Goal: Task Accomplishment & Management: Manage account settings

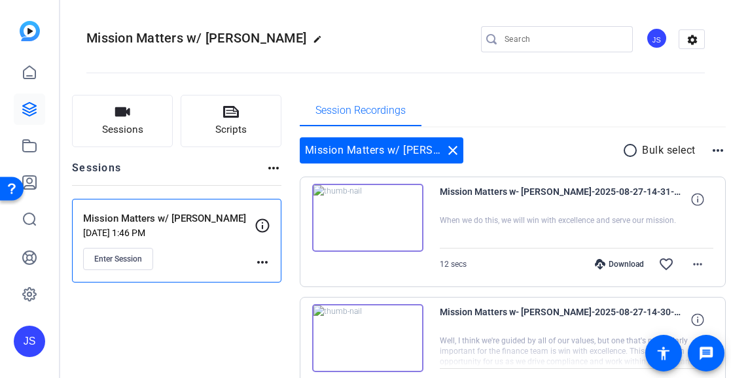
click at [509, 201] on span "Mission Matters w- [PERSON_NAME]-2025-08-27-14-31-22-481-0" at bounding box center [561, 199] width 242 height 31
click at [357, 228] on img at bounding box center [367, 218] width 111 height 68
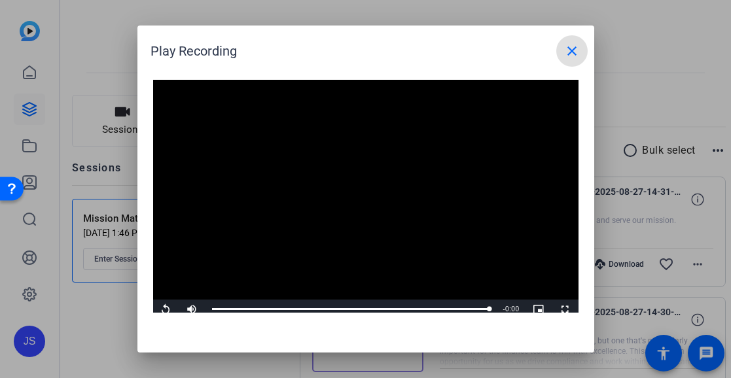
click at [568, 50] on mat-icon "close" at bounding box center [572, 51] width 16 height 16
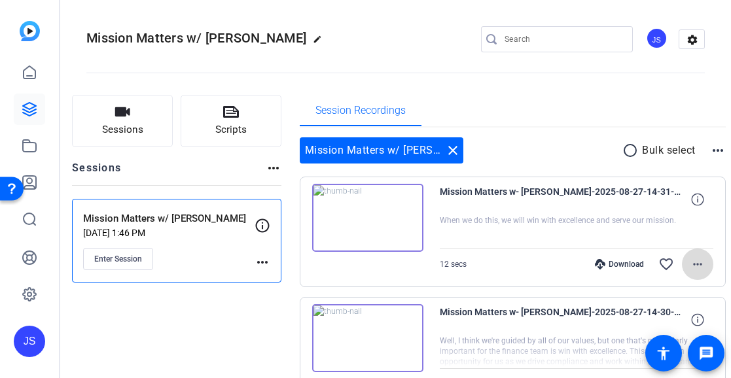
click at [690, 260] on mat-icon "more_horiz" at bounding box center [698, 264] width 16 height 16
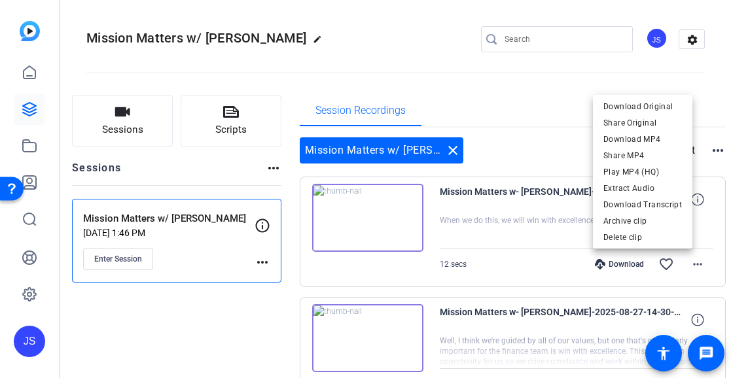
click at [716, 221] on div at bounding box center [365, 189] width 731 height 378
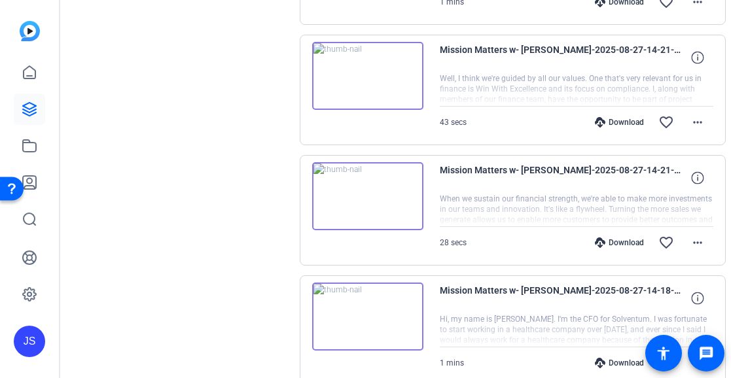
scroll to position [1074, 0]
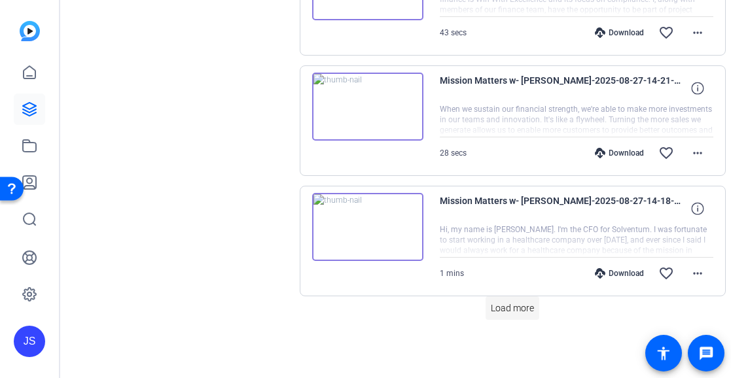
click at [508, 306] on span "Load more" at bounding box center [512, 309] width 43 height 14
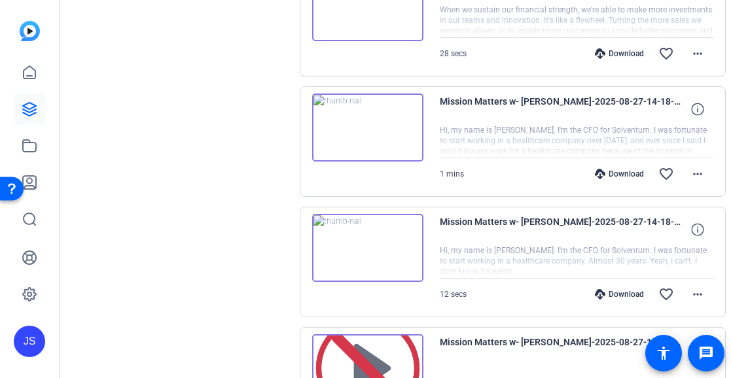
scroll to position [1652, 0]
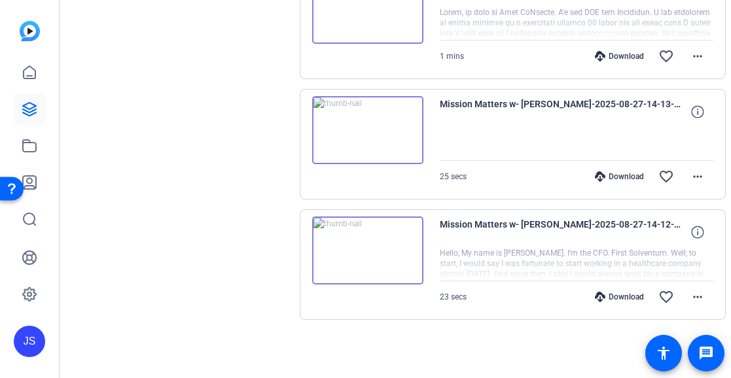
click at [381, 258] on img at bounding box center [367, 251] width 111 height 68
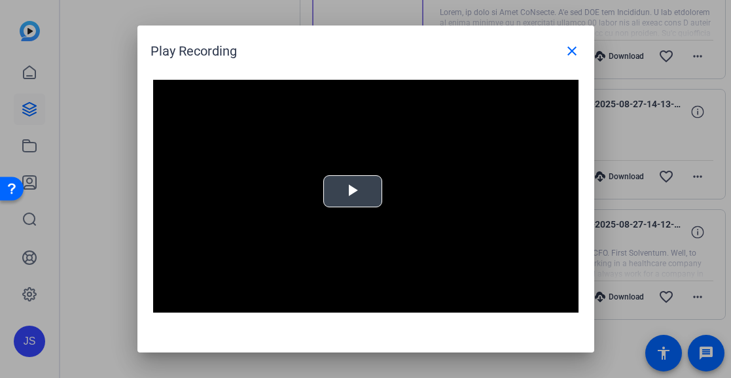
click at [352, 188] on div "Video Player is loading. Play Video Play Mute Current Time 0:00 / Duration 0:22…" at bounding box center [365, 199] width 425 height 239
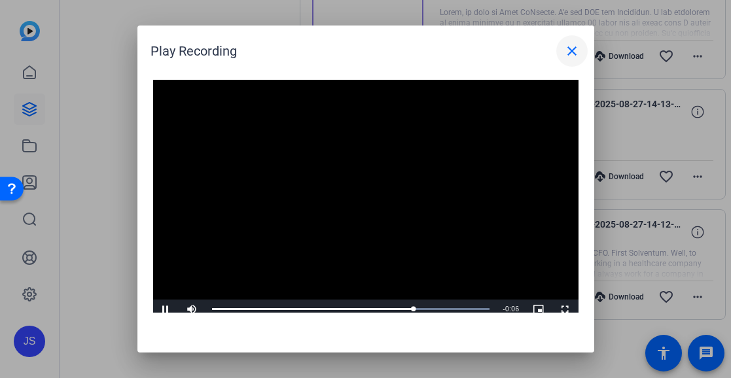
click at [569, 50] on mat-icon "close" at bounding box center [572, 51] width 16 height 16
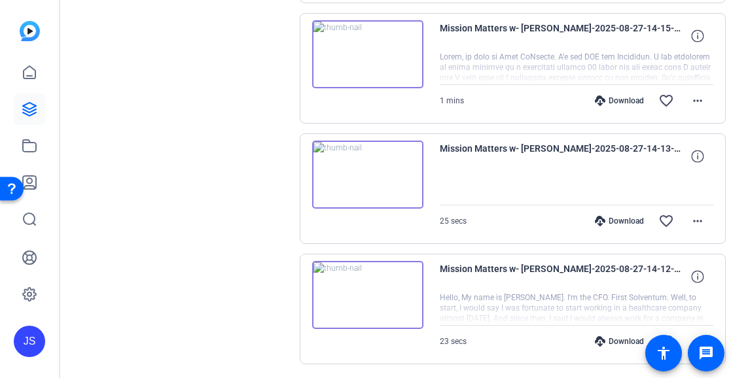
scroll to position [1587, 0]
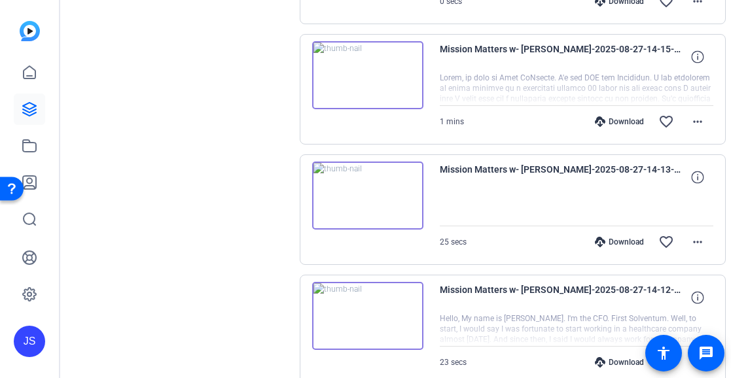
click at [372, 186] on img at bounding box center [367, 196] width 111 height 68
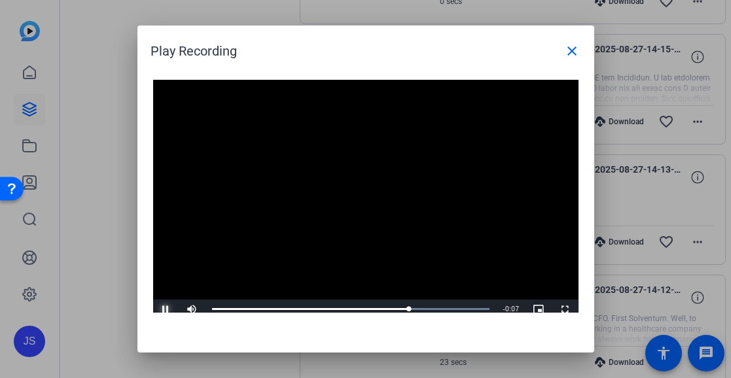
click at [162, 309] on span "Video Player" at bounding box center [166, 309] width 26 height 0
click at [575, 46] on mat-icon "close" at bounding box center [572, 51] width 16 height 16
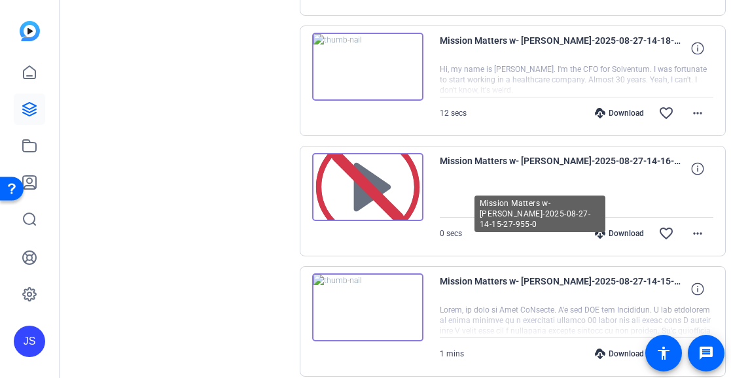
scroll to position [1325, 0]
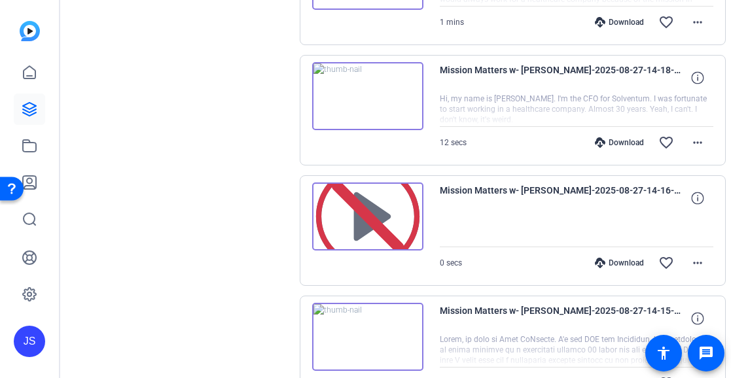
click at [384, 338] on img at bounding box center [367, 337] width 111 height 68
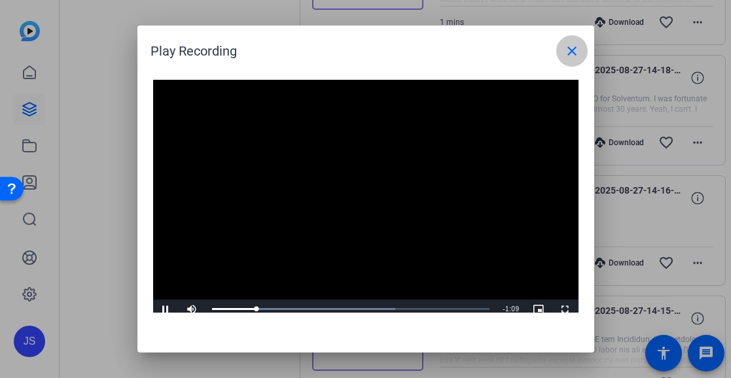
click at [571, 45] on mat-icon "close" at bounding box center [572, 51] width 16 height 16
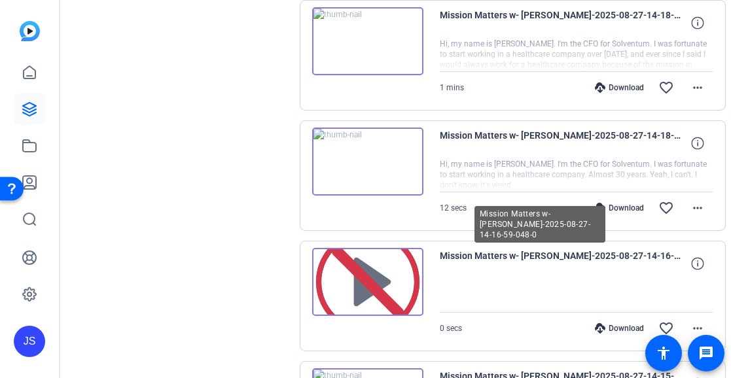
scroll to position [1195, 0]
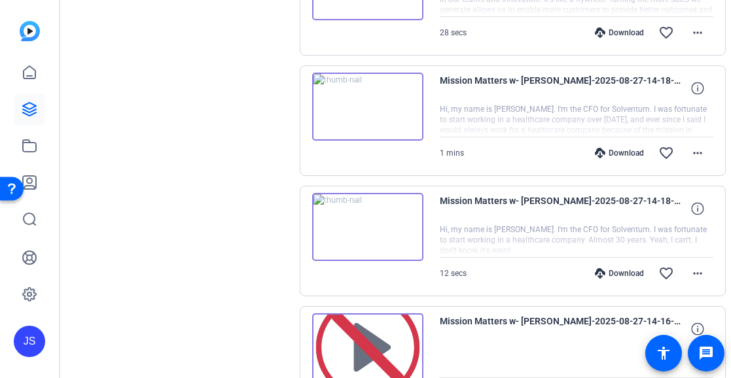
click at [383, 340] on img at bounding box center [367, 347] width 111 height 68
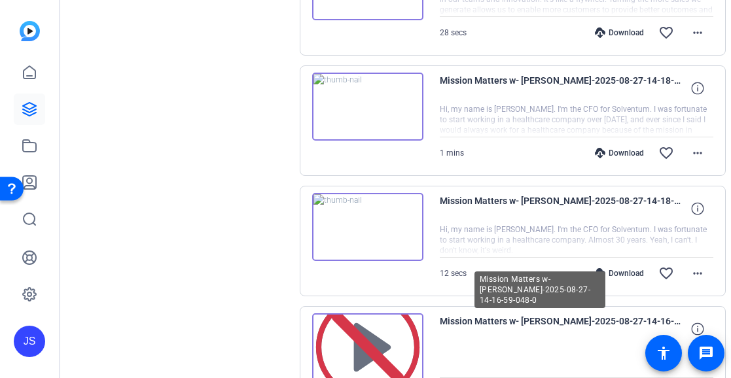
scroll to position [1129, 0]
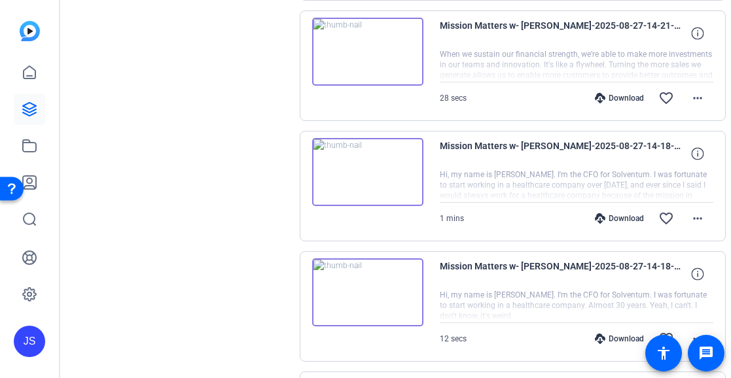
click at [369, 289] on img at bounding box center [367, 292] width 111 height 68
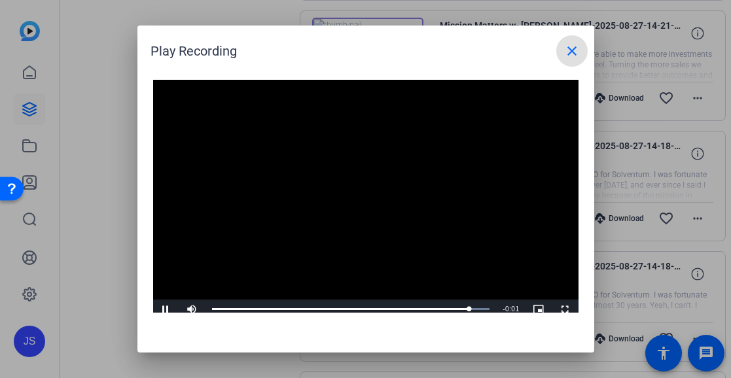
click at [569, 50] on mat-icon "close" at bounding box center [572, 51] width 16 height 16
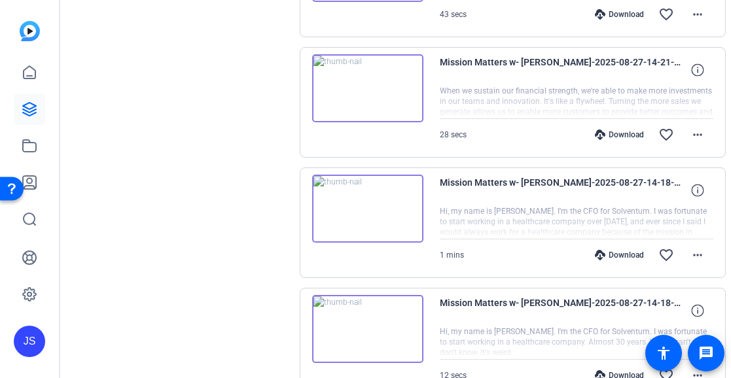
scroll to position [998, 0]
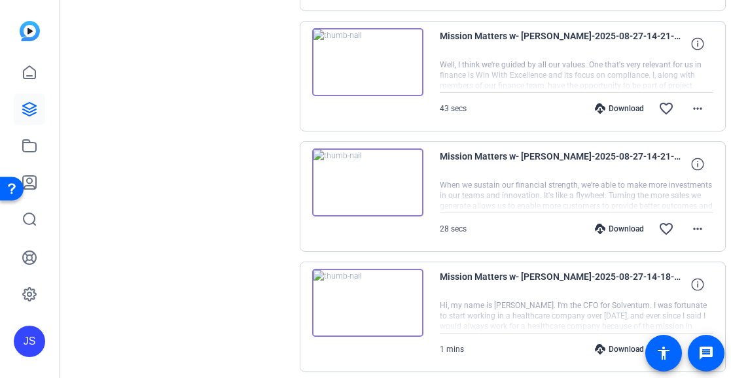
click at [356, 294] on img at bounding box center [367, 303] width 111 height 68
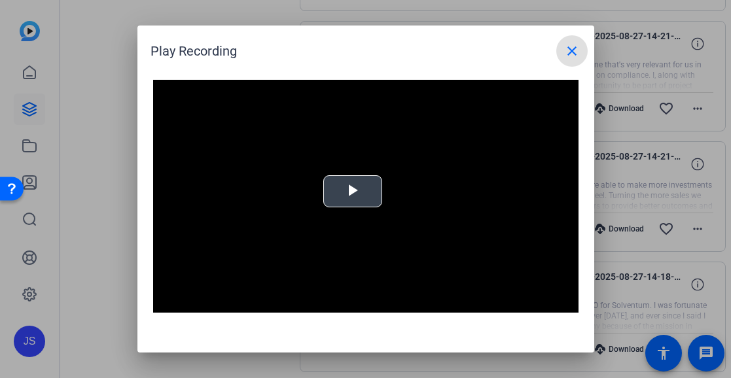
click at [345, 184] on div "Video Player is loading. Play Video Play Mute Current Time 0:00 / Duration -:- …" at bounding box center [365, 199] width 425 height 239
click at [569, 45] on mat-icon "close" at bounding box center [572, 51] width 16 height 16
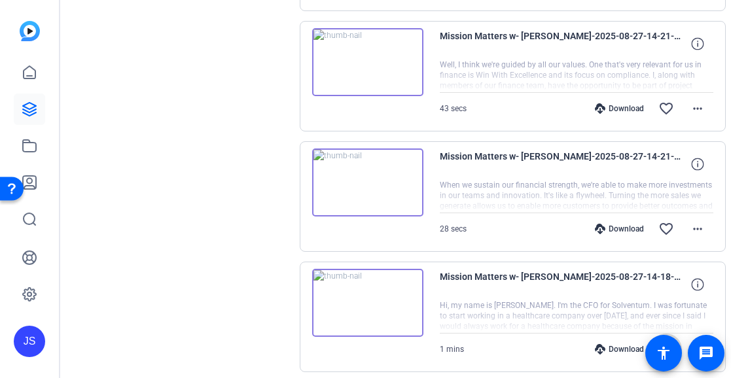
click at [658, 345] on mat-icon "favorite_border" at bounding box center [666, 349] width 16 height 16
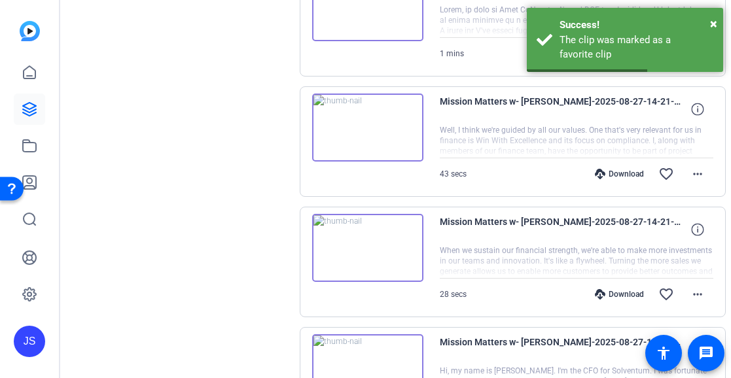
scroll to position [867, 0]
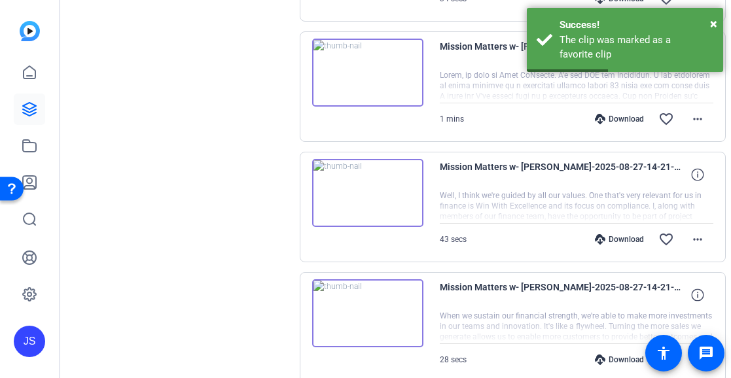
click at [375, 307] on img at bounding box center [367, 313] width 111 height 68
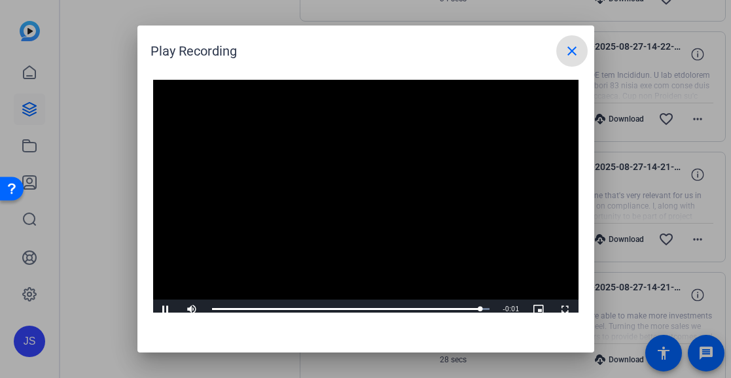
click at [580, 50] on span at bounding box center [571, 50] width 31 height 31
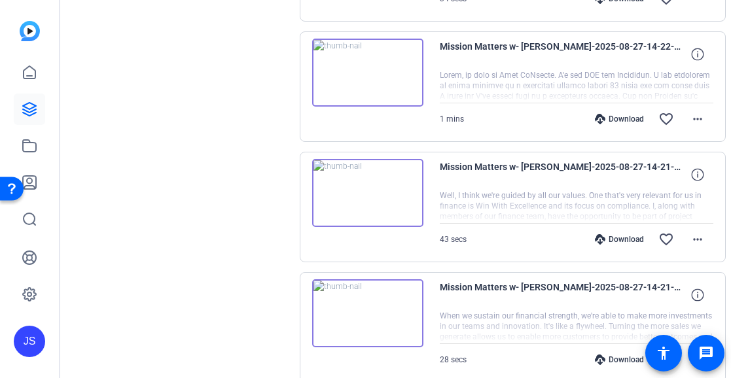
click at [658, 359] on mat-icon "favorite_border" at bounding box center [666, 360] width 16 height 16
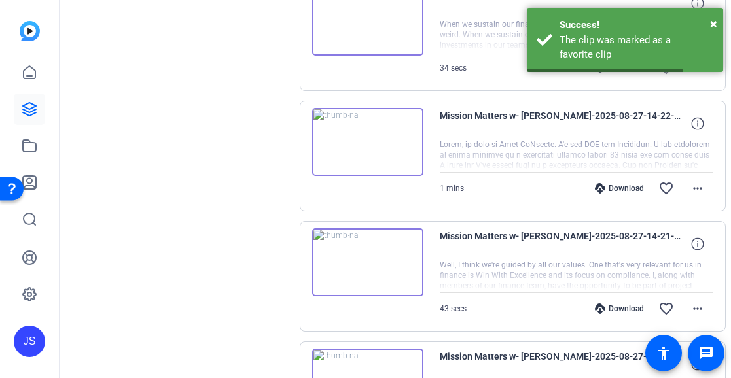
scroll to position [737, 0]
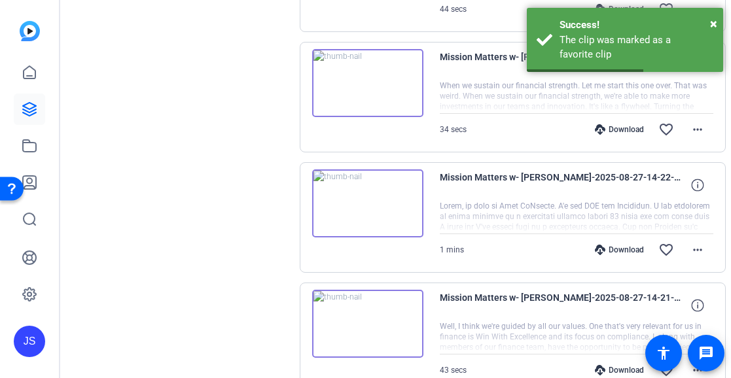
click at [358, 322] on img at bounding box center [367, 324] width 111 height 68
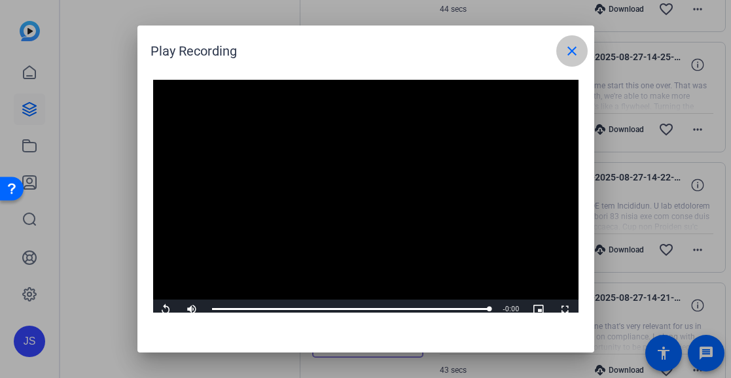
click at [565, 48] on mat-icon "close" at bounding box center [572, 51] width 16 height 16
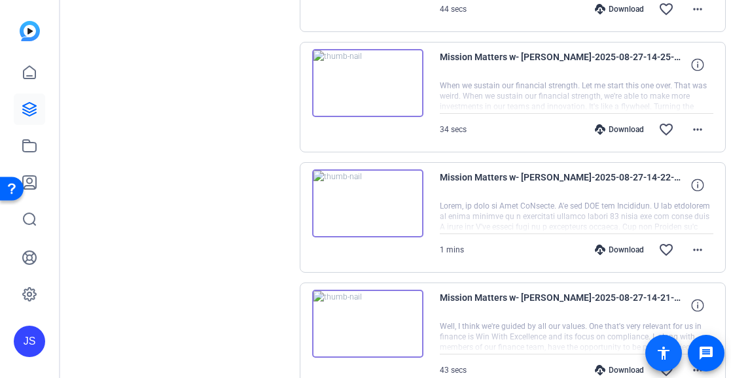
click at [646, 368] on span at bounding box center [663, 353] width 37 height 37
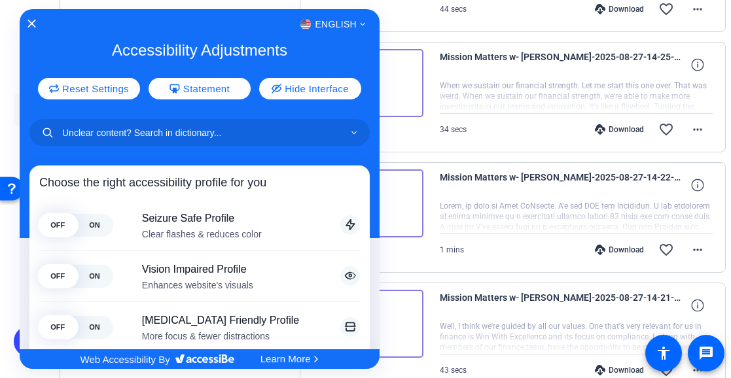
click at [31, 19] on div "English" at bounding box center [200, 24] width 360 height 17
click at [26, 22] on div "English" at bounding box center [200, 24] width 360 height 17
click at [41, 18] on div "English" at bounding box center [200, 24] width 360 height 17
click at [721, 63] on div at bounding box center [365, 189] width 731 height 378
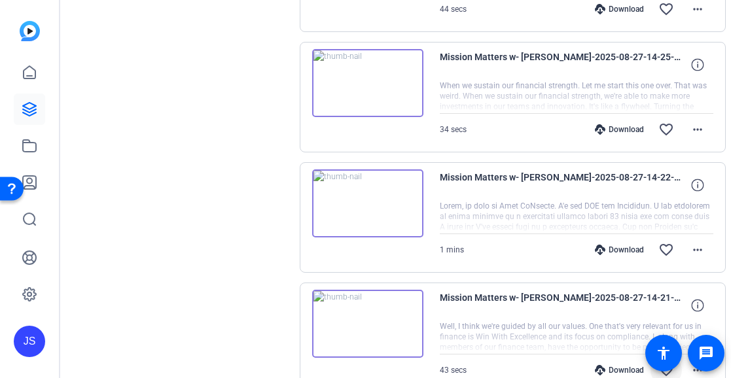
click at [658, 366] on mat-icon "favorite_border" at bounding box center [666, 370] width 16 height 16
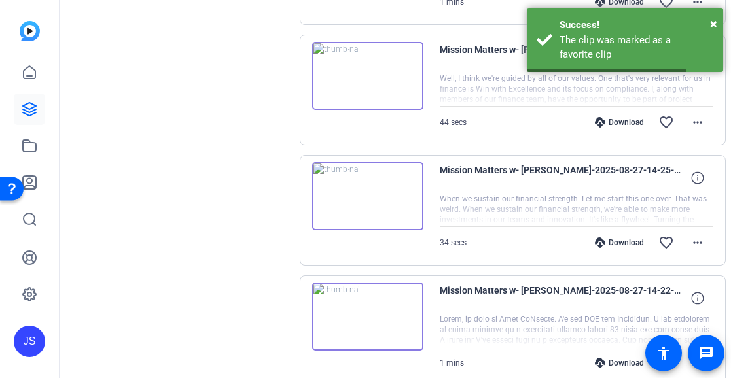
scroll to position [606, 0]
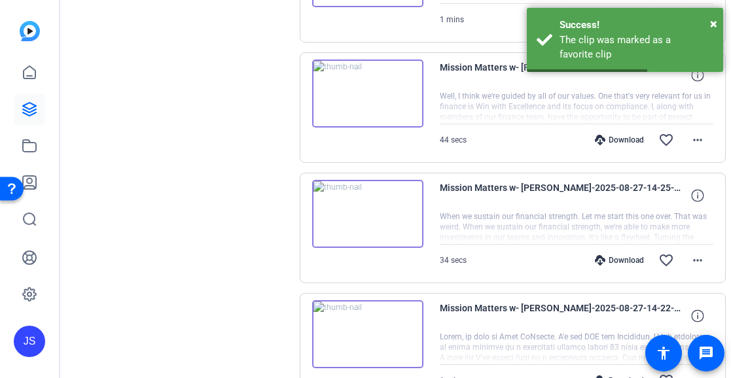
click at [384, 334] on img at bounding box center [367, 334] width 111 height 68
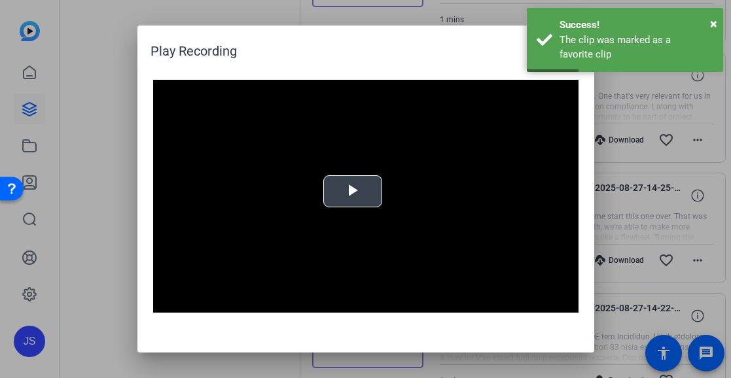
click at [351, 189] on div "Video Player is loading. Play Video Play Mute Current Time 0:00 / Duration 1:21…" at bounding box center [365, 199] width 425 height 239
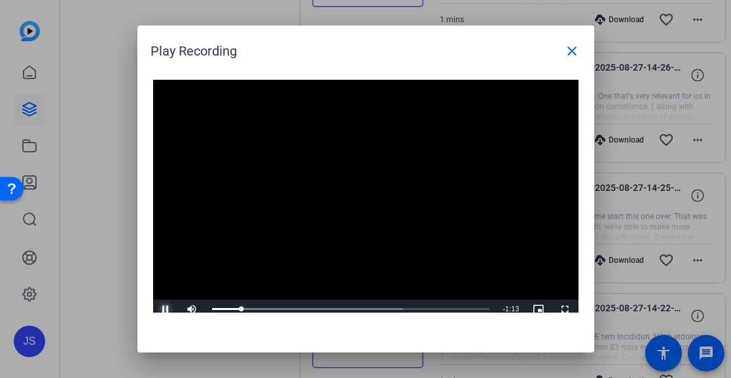
click at [162, 309] on span "Video Player" at bounding box center [166, 309] width 26 height 0
click at [565, 43] on button "close" at bounding box center [571, 50] width 31 height 31
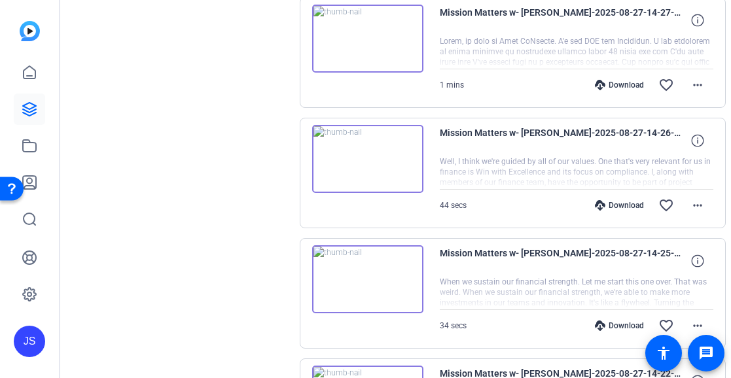
scroll to position [475, 0]
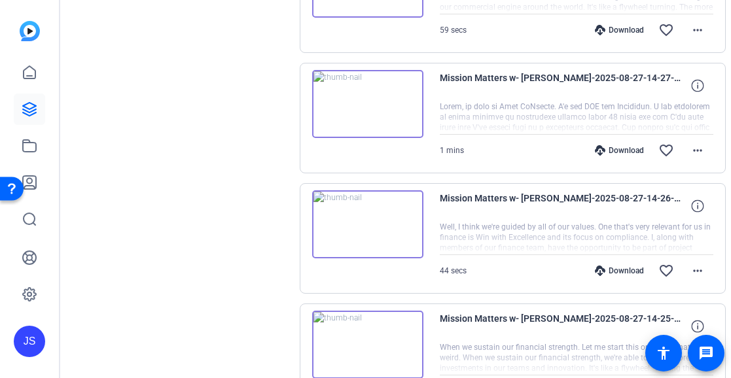
click at [370, 334] on img at bounding box center [367, 345] width 111 height 68
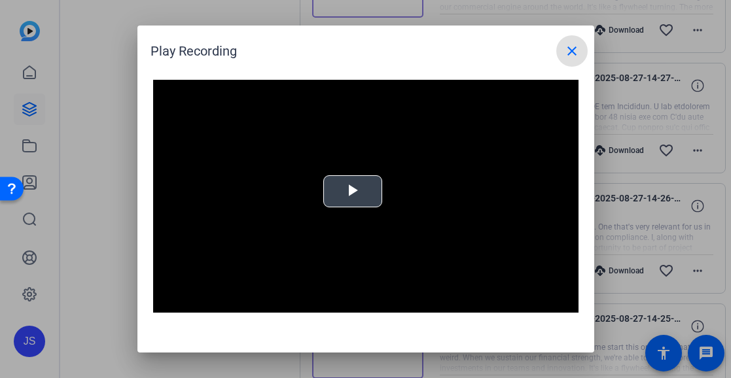
click at [355, 191] on video "Video Player" at bounding box center [365, 199] width 425 height 239
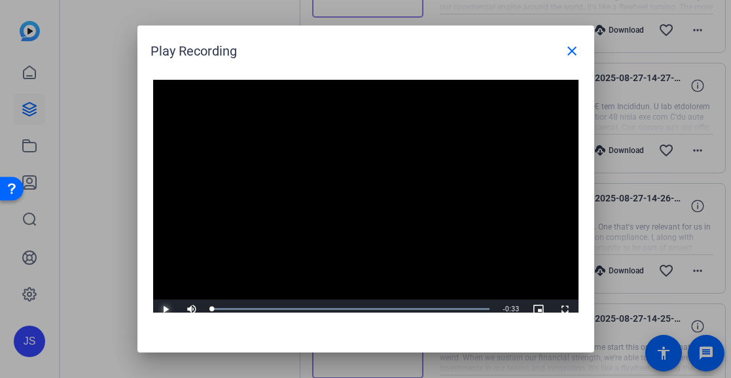
click at [167, 309] on span "Video Player" at bounding box center [166, 309] width 26 height 0
click at [173, 309] on span "Video Player" at bounding box center [166, 309] width 26 height 0
click at [579, 47] on mat-icon "close" at bounding box center [572, 51] width 16 height 16
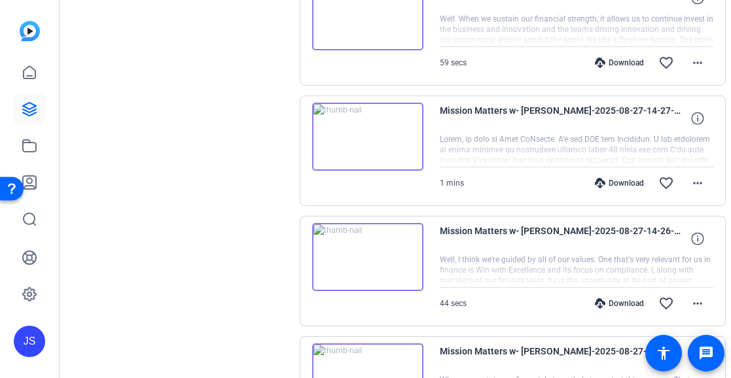
scroll to position [410, 0]
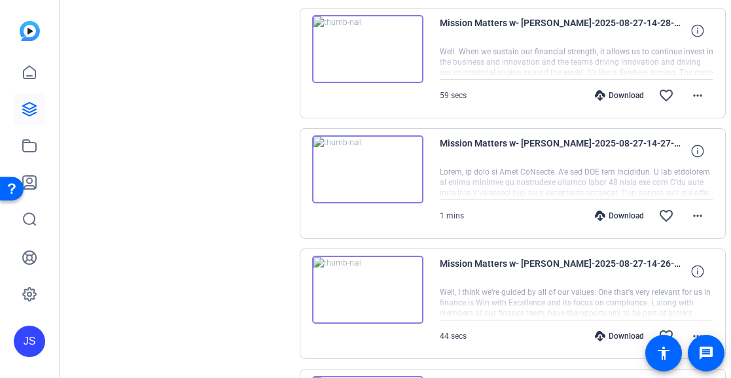
click at [361, 289] on img at bounding box center [367, 290] width 111 height 68
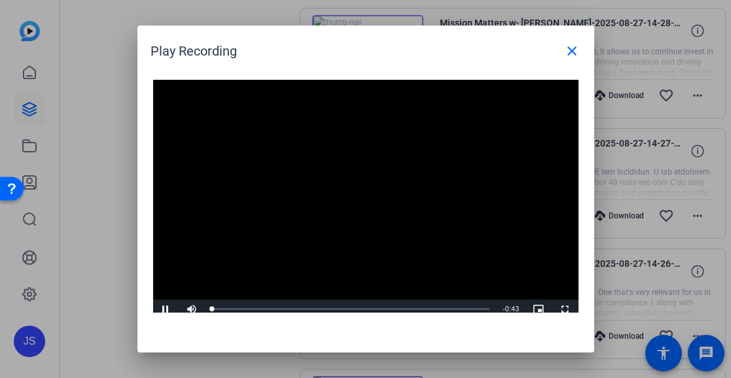
click at [356, 195] on video "Video Player" at bounding box center [365, 199] width 425 height 239
click at [171, 309] on span "Video Player" at bounding box center [166, 309] width 26 height 0
drag, startPoint x: 167, startPoint y: 301, endPoint x: 353, endPoint y: 216, distance: 204.9
click at [167, 309] on span "Video Player" at bounding box center [166, 309] width 26 height 0
click at [561, 49] on span at bounding box center [571, 50] width 31 height 31
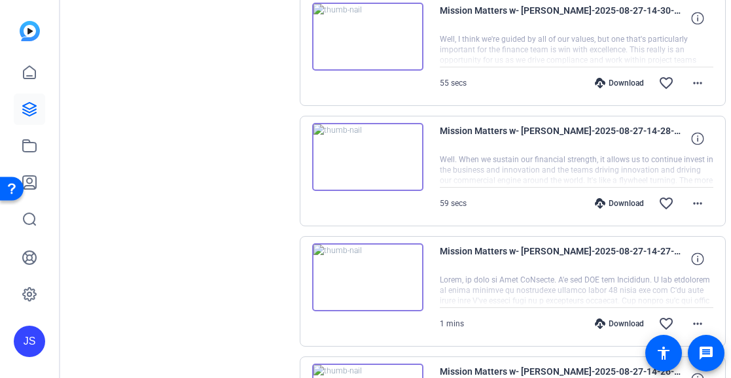
scroll to position [279, 0]
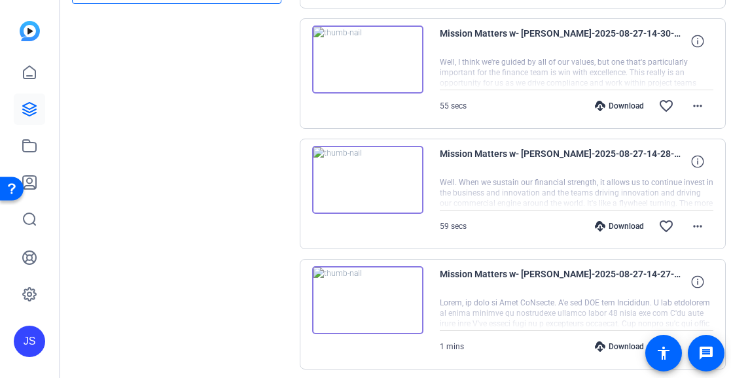
click at [363, 302] on img at bounding box center [367, 300] width 111 height 68
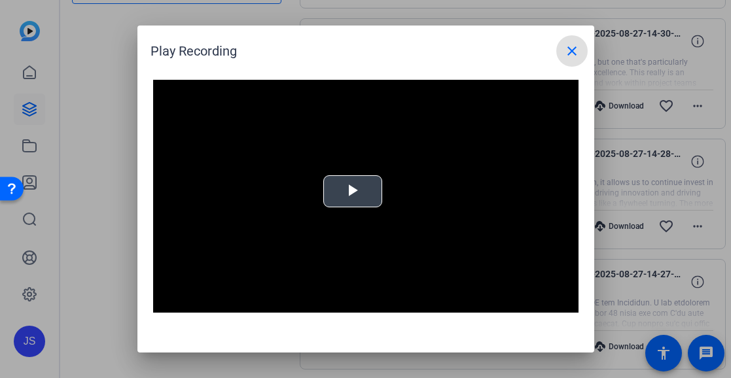
click at [353, 192] on span "Video Player" at bounding box center [353, 192] width 0 height 0
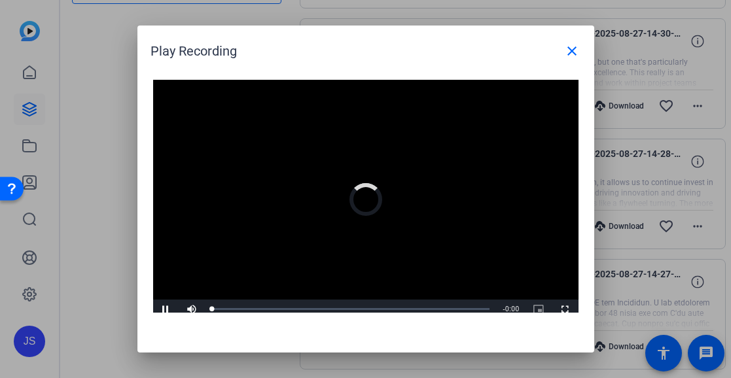
scroll to position [7, 0]
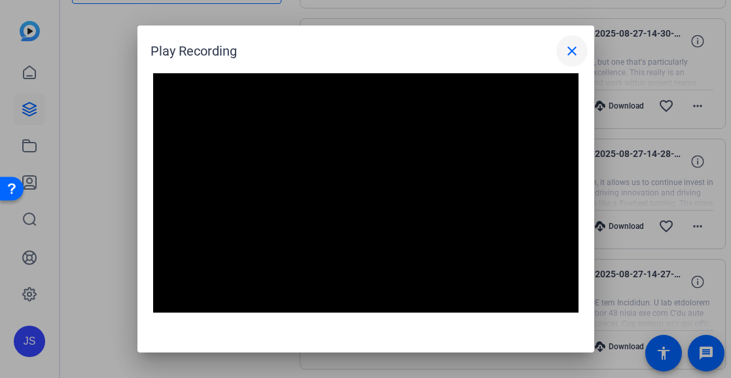
click at [569, 48] on mat-icon "close" at bounding box center [572, 51] width 16 height 16
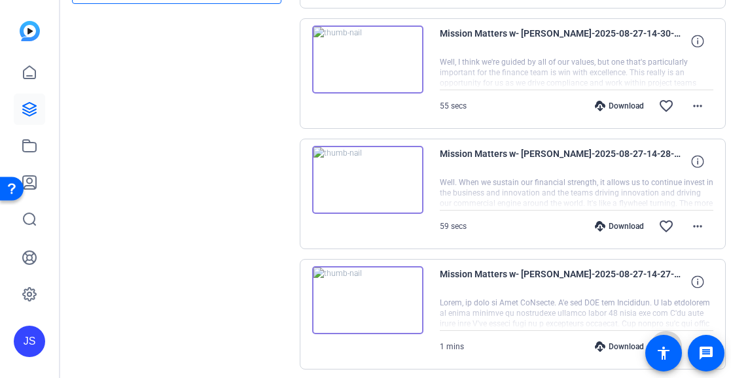
click at [650, 342] on span at bounding box center [665, 346] width 31 height 31
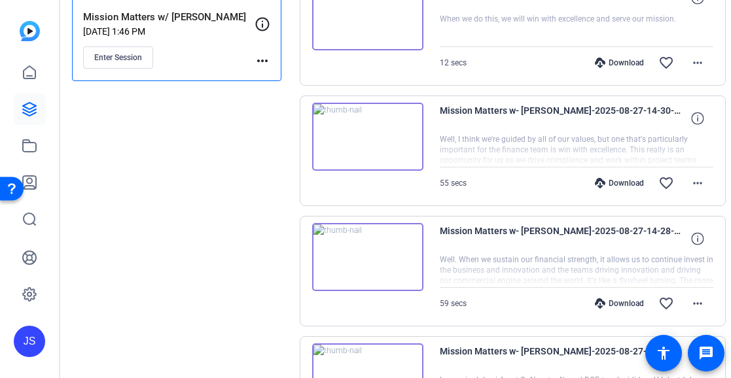
scroll to position [148, 0]
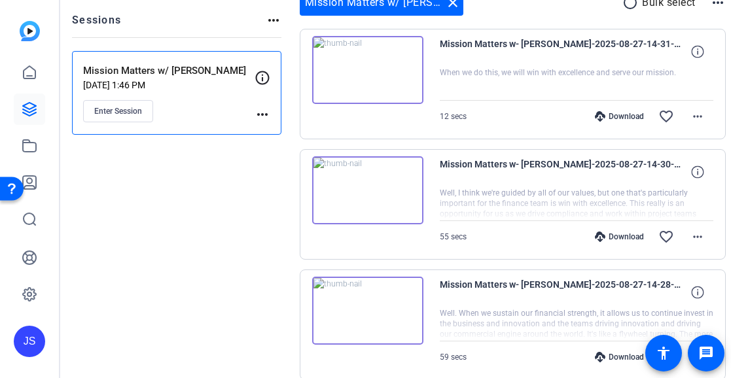
click at [374, 306] on img at bounding box center [367, 311] width 111 height 68
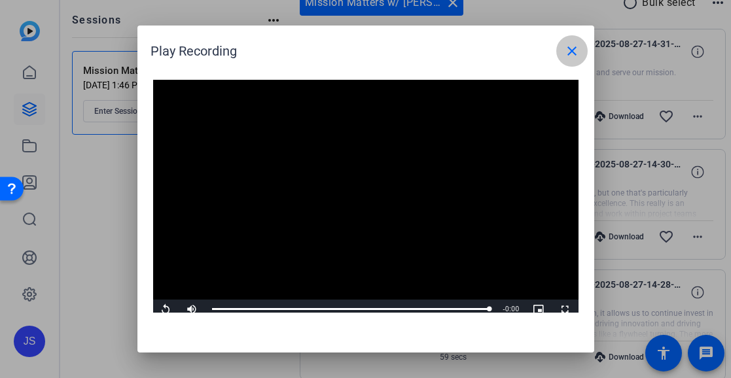
click at [567, 49] on mat-icon "close" at bounding box center [572, 51] width 16 height 16
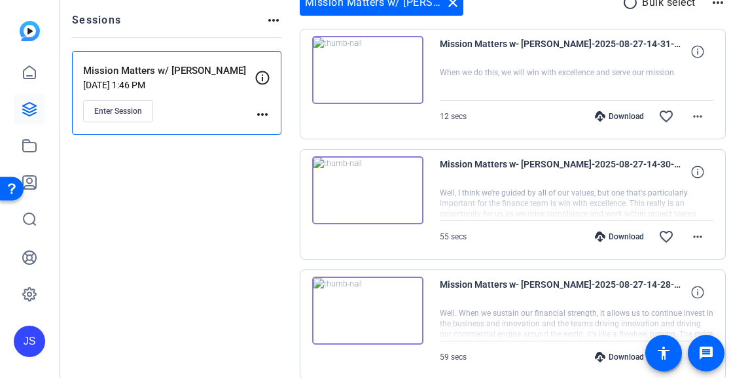
click at [658, 356] on mat-icon "favorite_border" at bounding box center [666, 357] width 16 height 16
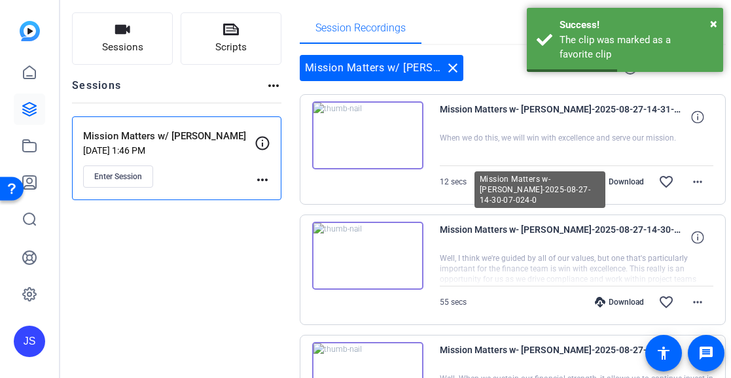
scroll to position [17, 0]
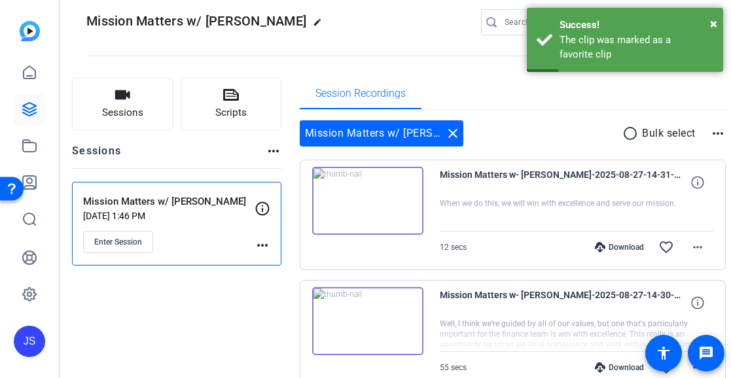
click at [370, 322] on img at bounding box center [367, 321] width 111 height 68
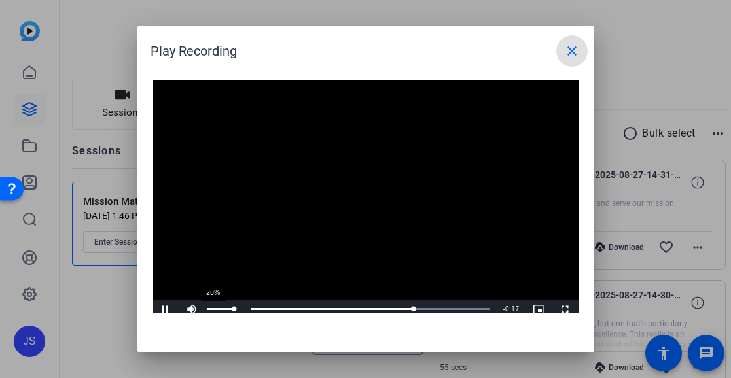
click at [213, 305] on div "20%" at bounding box center [221, 310] width 33 height 20
click at [166, 309] on span "Video Player" at bounding box center [166, 309] width 26 height 0
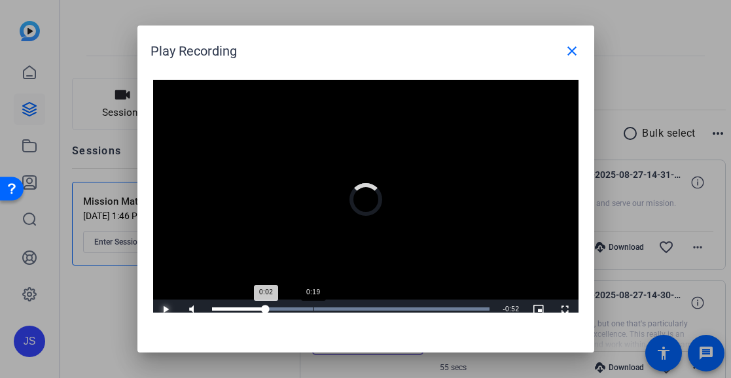
drag, startPoint x: 395, startPoint y: 310, endPoint x: 218, endPoint y: 311, distance: 177.3
click at [218, 311] on div "0:02" at bounding box center [239, 308] width 54 height 3
click at [164, 309] on span "Video Player" at bounding box center [166, 309] width 26 height 0
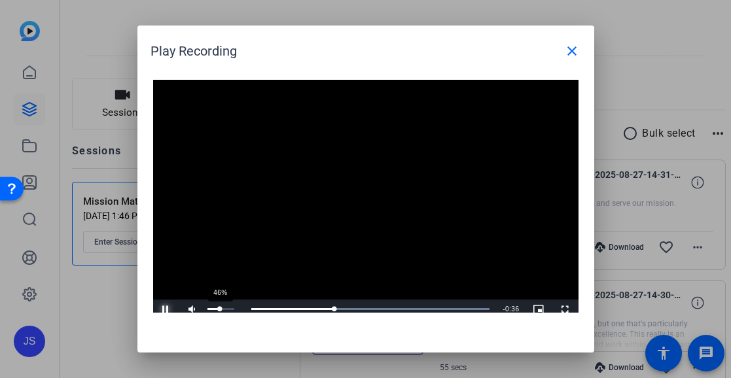
click at [220, 308] on div "Volume Level" at bounding box center [213, 309] width 12 height 2
click at [166, 309] on span "Video Player" at bounding box center [166, 309] width 26 height 0
click at [574, 44] on mat-icon "close" at bounding box center [572, 51] width 16 height 16
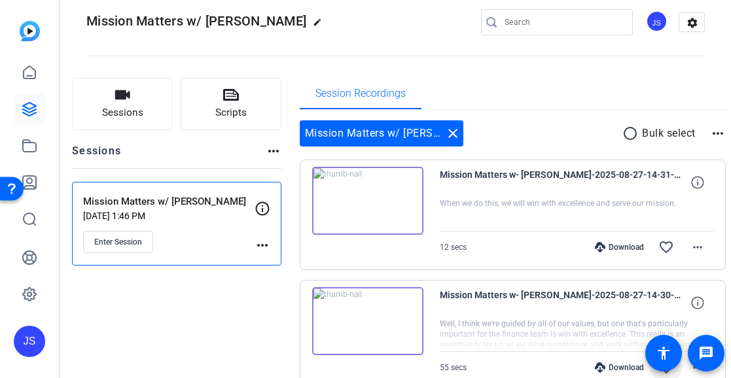
click at [658, 367] on mat-icon "favorite_border" at bounding box center [666, 368] width 16 height 16
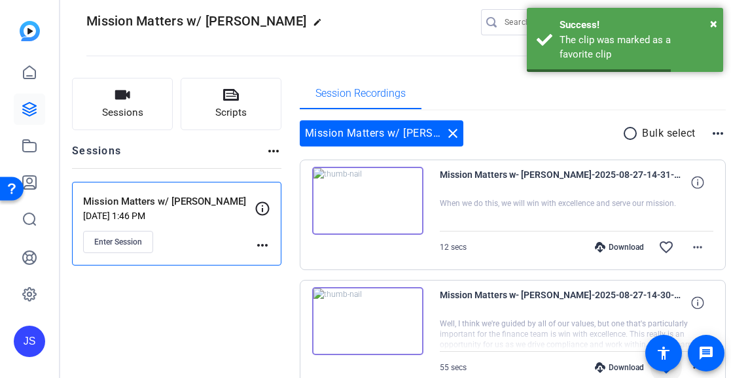
click at [379, 208] on img at bounding box center [367, 201] width 111 height 68
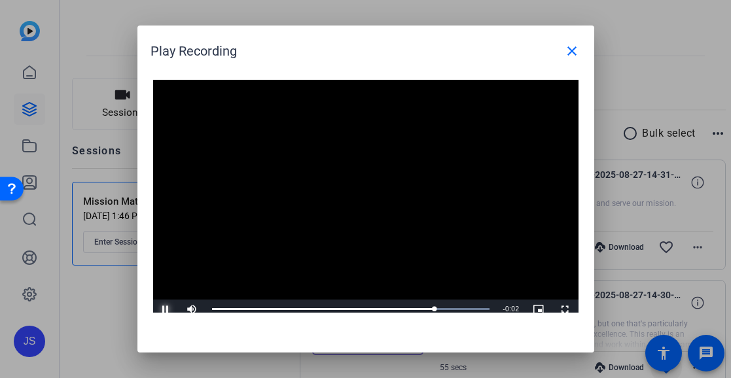
drag, startPoint x: 169, startPoint y: 305, endPoint x: 177, endPoint y: 302, distance: 8.3
click at [169, 309] on span "Video Player" at bounding box center [166, 309] width 26 height 0
click at [563, 45] on span at bounding box center [571, 50] width 31 height 31
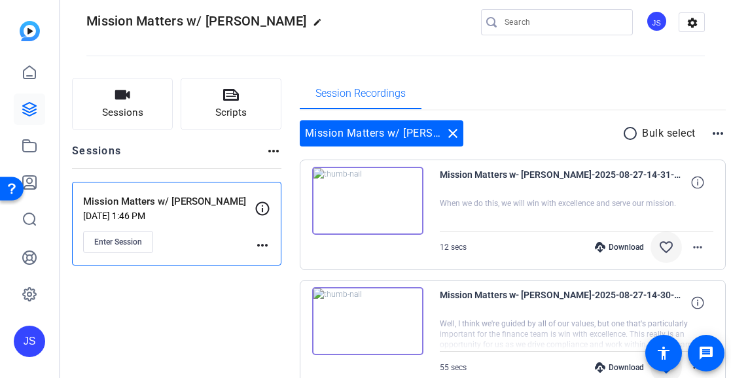
click at [658, 241] on mat-icon "favorite_border" at bounding box center [666, 247] width 16 height 16
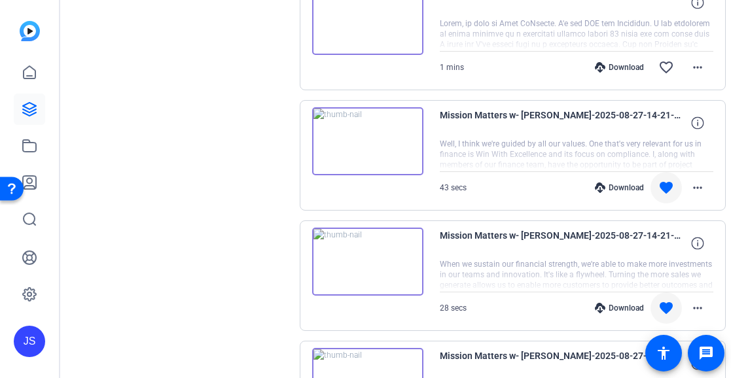
scroll to position [933, 0]
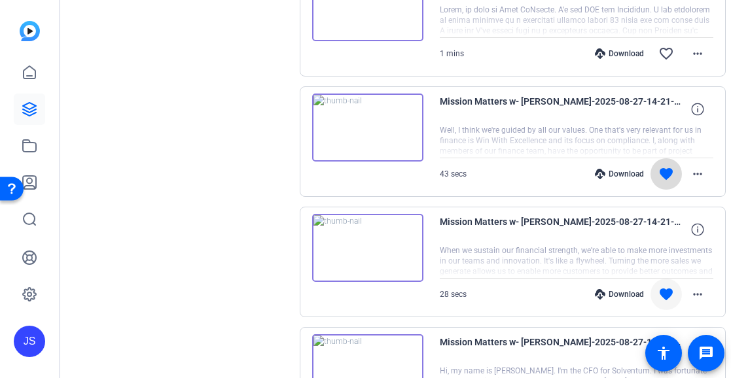
click at [658, 175] on mat-icon "favorite" at bounding box center [666, 174] width 16 height 16
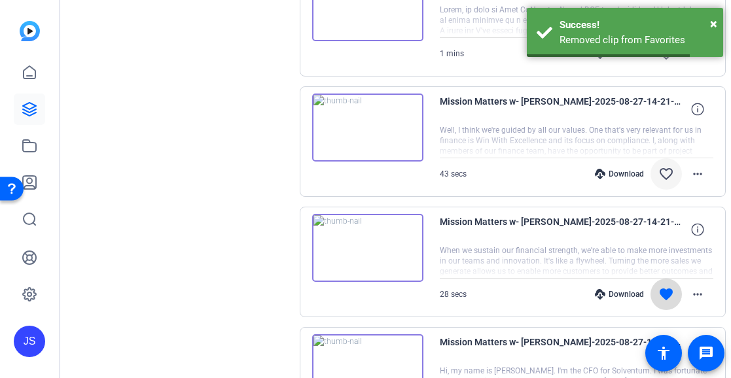
click at [658, 294] on mat-icon "favorite" at bounding box center [666, 295] width 16 height 16
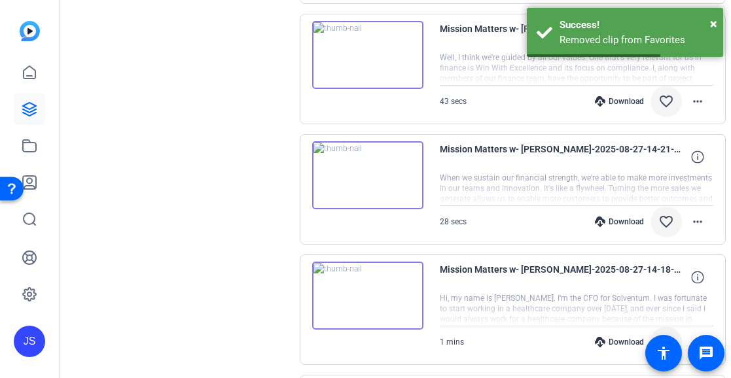
scroll to position [1129, 0]
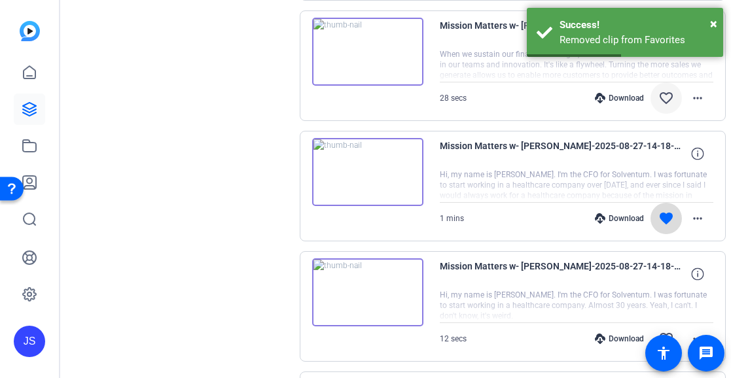
click at [658, 214] on mat-icon "favorite" at bounding box center [666, 219] width 16 height 16
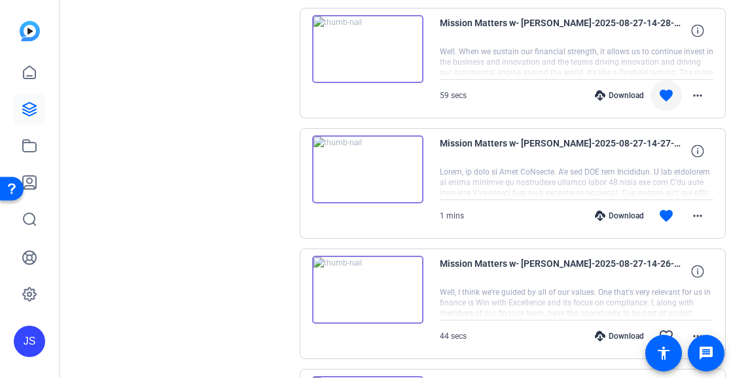
scroll to position [0, 0]
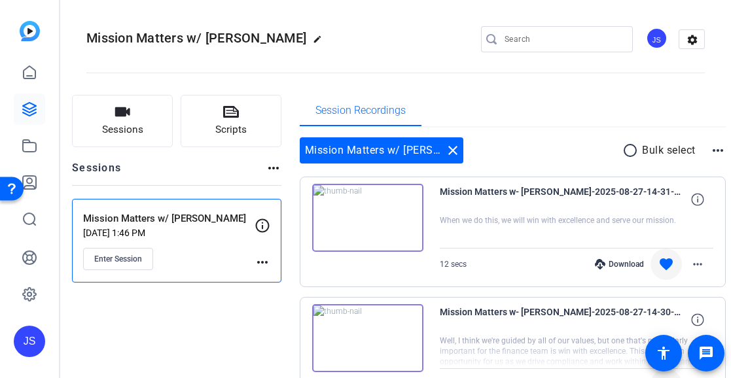
click at [270, 260] on mat-icon "more_horiz" at bounding box center [262, 262] width 16 height 16
click at [314, 277] on span "Edit Session" at bounding box center [318, 281] width 60 height 16
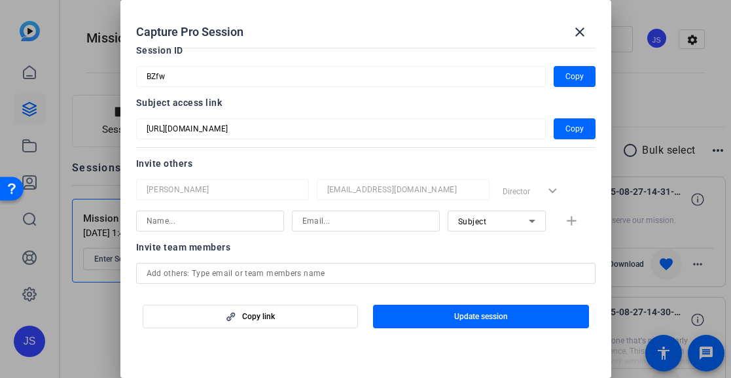
scroll to position [131, 0]
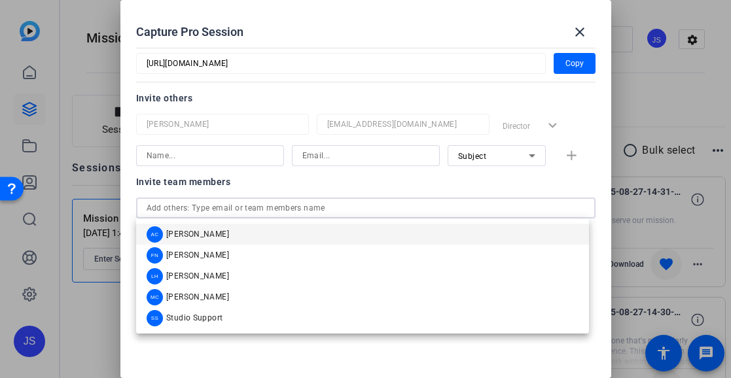
click at [237, 211] on input "text" at bounding box center [366, 208] width 438 height 16
click at [228, 228] on mat-option "AC [PERSON_NAME]" at bounding box center [362, 234] width 453 height 21
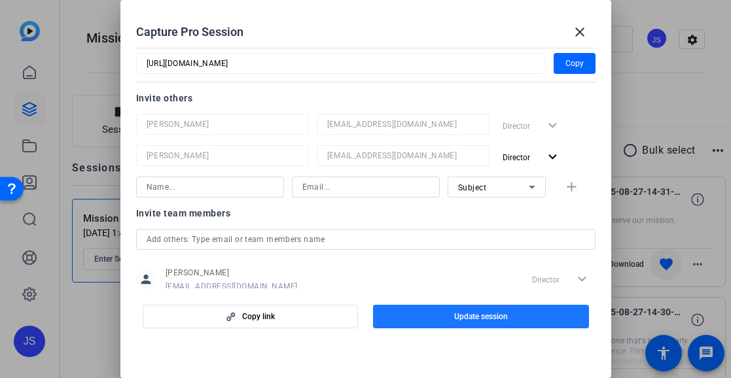
click at [498, 316] on span "Update session" at bounding box center [481, 316] width 54 height 10
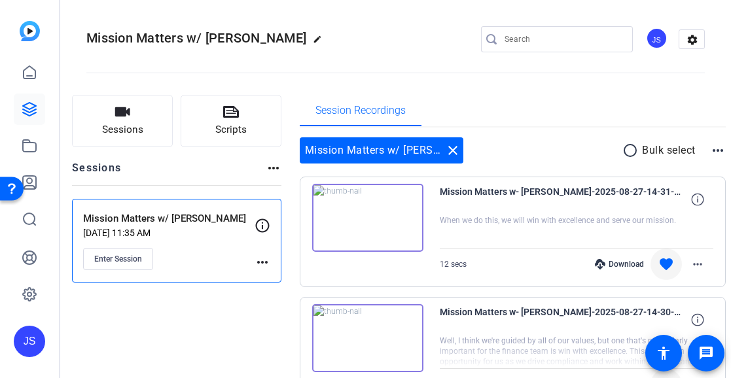
click at [270, 260] on mat-icon "more_horiz" at bounding box center [262, 262] width 16 height 16
click at [301, 281] on span "Edit Session" at bounding box center [318, 281] width 60 height 16
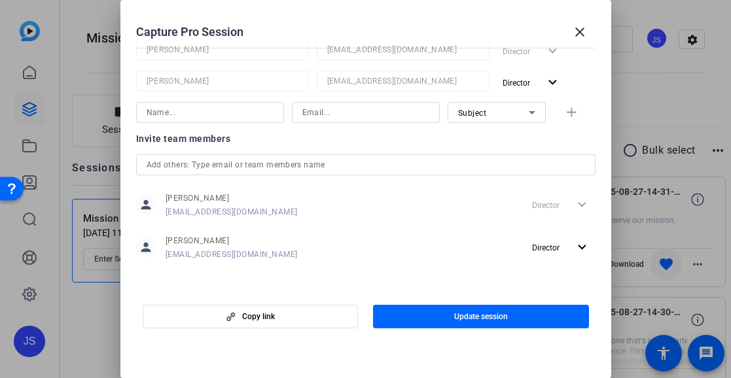
scroll to position [208, 0]
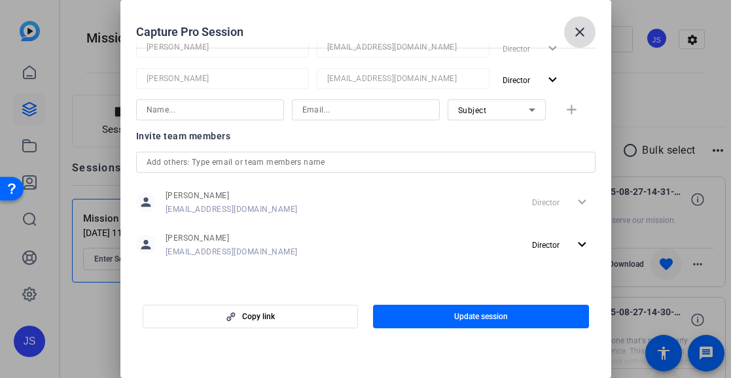
click at [583, 33] on mat-icon "close" at bounding box center [580, 32] width 16 height 16
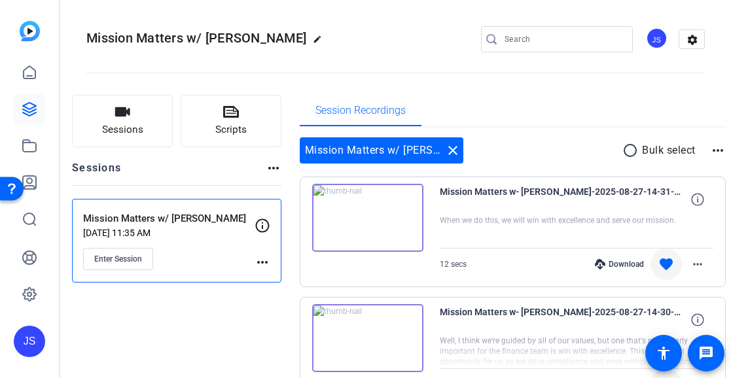
drag, startPoint x: 608, startPoint y: 187, endPoint x: 546, endPoint y: 205, distance: 64.2
click at [546, 205] on span "Mission Matters w- [PERSON_NAME]-2025-08-27-14-31-22-481-0" at bounding box center [561, 199] width 242 height 31
